Goal: Task Accomplishment & Management: Use online tool/utility

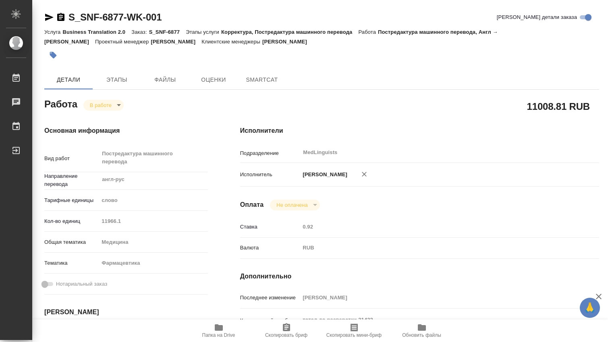
type textarea "x"
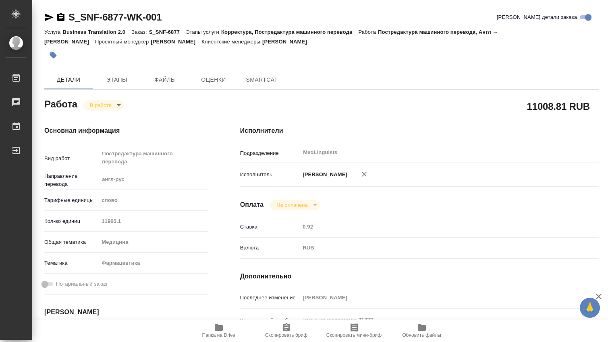
type textarea "x"
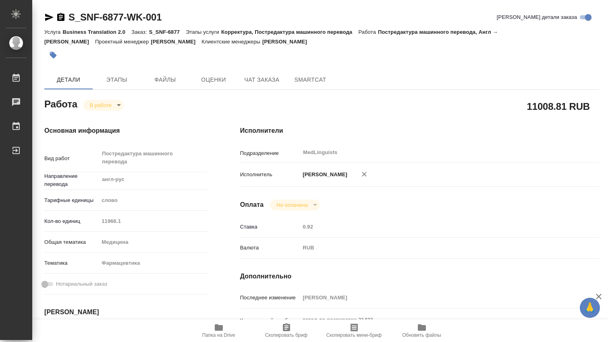
type textarea "x"
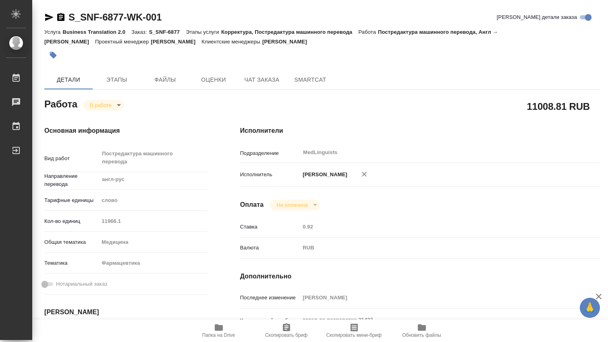
type textarea "x"
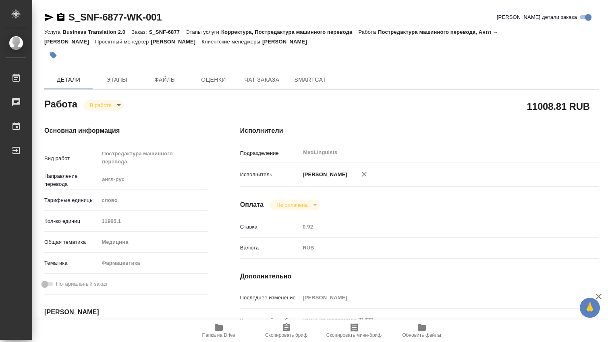
click at [220, 332] on icon "button" at bounding box center [219, 328] width 10 height 10
click at [220, 329] on icon "button" at bounding box center [219, 328] width 8 height 6
